Goal: Task Accomplishment & Management: Manage account settings

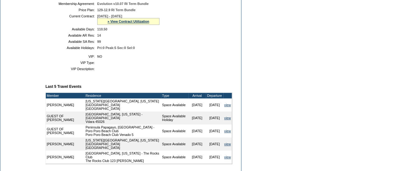
scroll to position [259, 0]
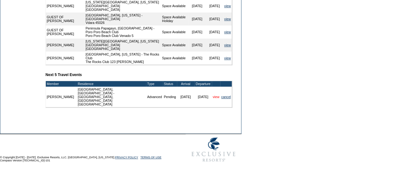
click at [215, 97] on link "view" at bounding box center [216, 97] width 7 height 4
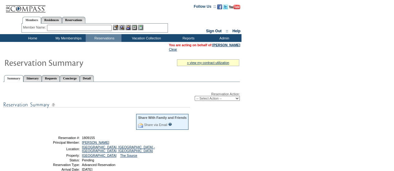
click at [215, 99] on select "-- Select Action -- Modify Reservation Dates Modify Reservation Cost Modify Occ…" at bounding box center [216, 98] width 45 height 5
select select "ConfirmRes"
click at [194, 97] on select "-- Select Action -- Modify Reservation Dates Modify Reservation Cost Modify Occ…" at bounding box center [216, 98] width 45 height 5
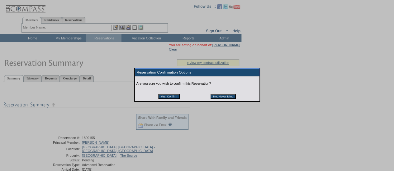
click at [172, 99] on input "Yes, Confirm" at bounding box center [168, 96] width 21 height 5
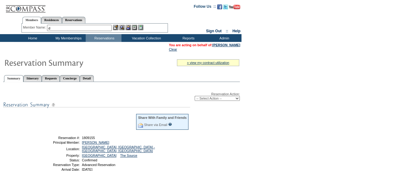
click at [97, 27] on input "d" at bounding box center [79, 28] width 65 height 6
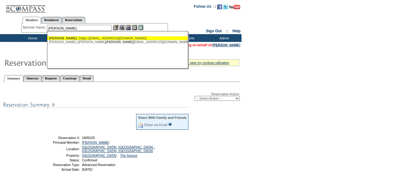
click at [96, 37] on div "Davies , Digby (venicestrong2213@gmail.com)" at bounding box center [117, 38] width 137 height 4
type input "Davies, Digby (venicestrong2213@gmail.com)"
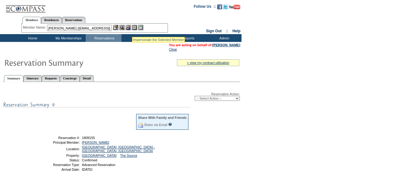
click at [130, 26] on img at bounding box center [127, 27] width 5 height 5
click at [124, 28] on img at bounding box center [121, 27] width 5 height 5
